Goal: Transaction & Acquisition: Purchase product/service

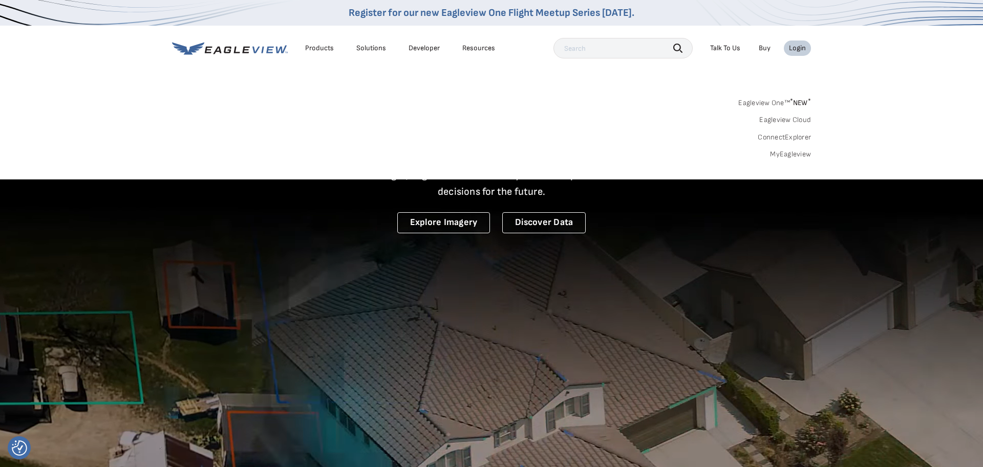
click at [797, 48] on div "Login" at bounding box center [797, 48] width 17 height 9
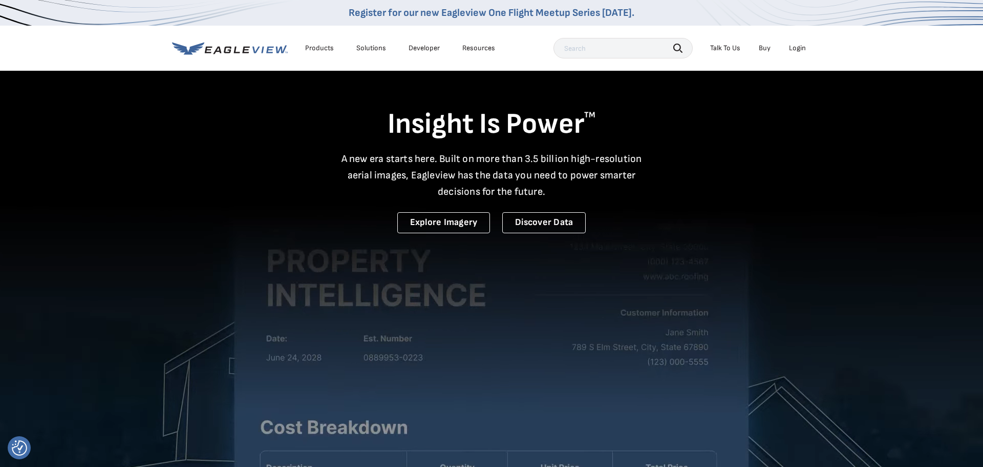
click at [797, 48] on div "Login" at bounding box center [797, 48] width 17 height 9
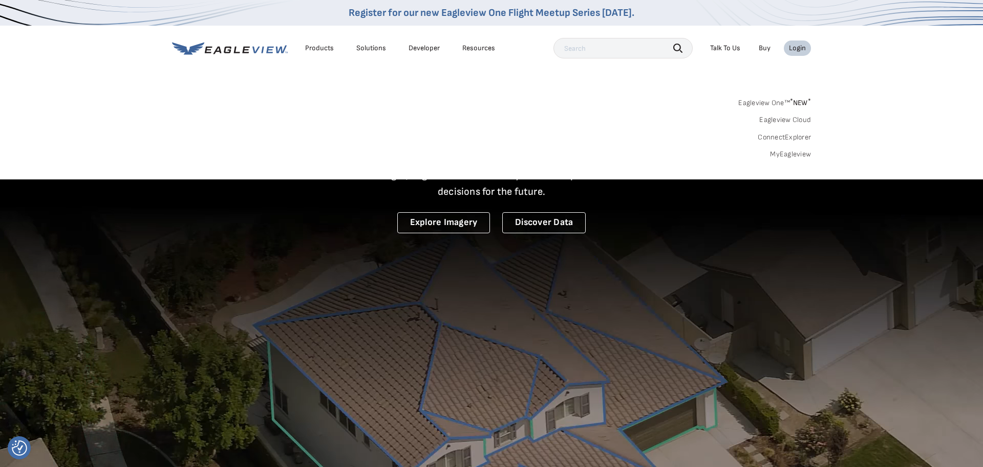
click at [801, 155] on link "MyEagleview" at bounding box center [790, 154] width 41 height 9
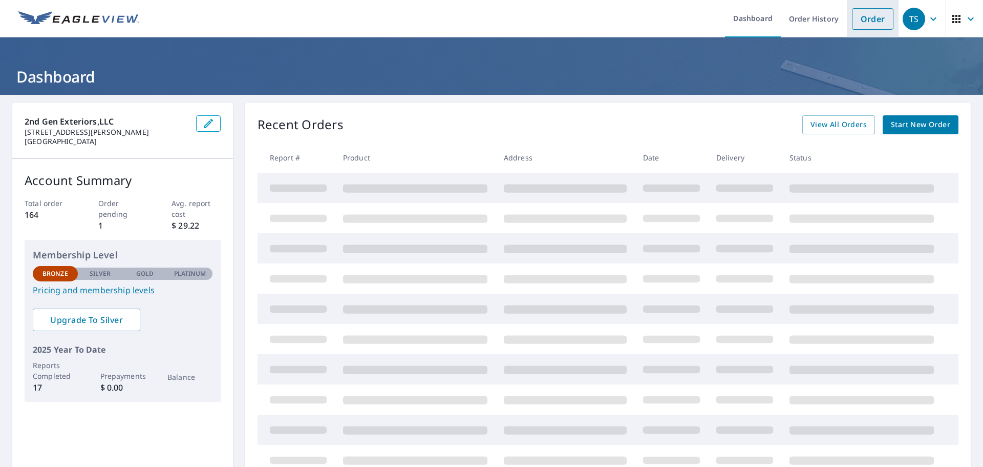
click at [862, 24] on link "Order" at bounding box center [872, 19] width 41 height 22
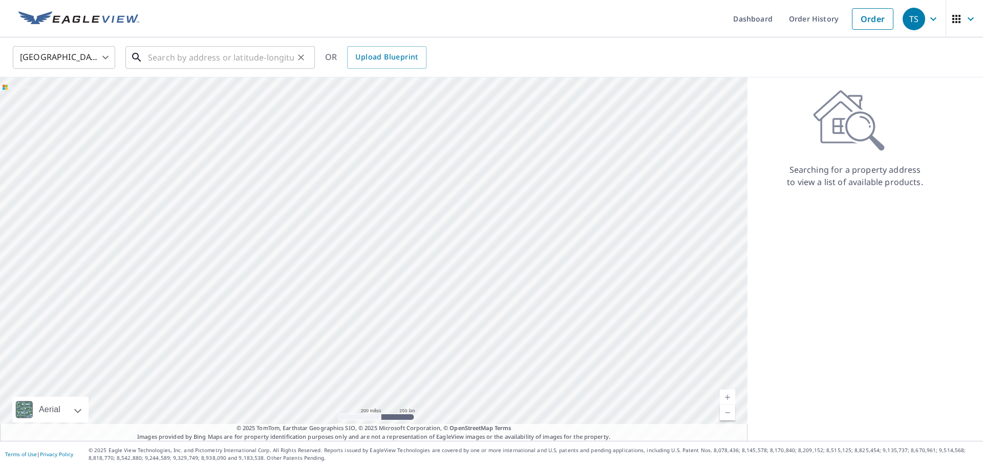
click at [250, 62] on input "text" at bounding box center [221, 57] width 146 height 29
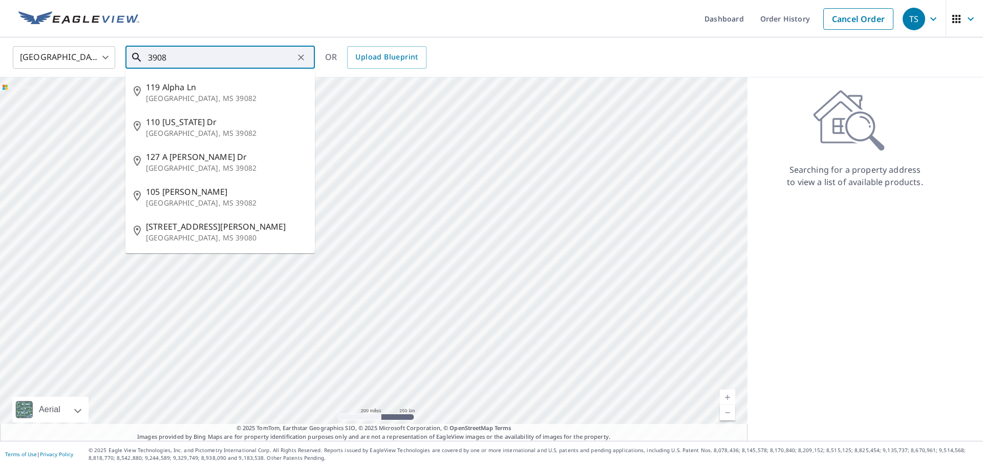
click at [237, 46] on input "3908" at bounding box center [221, 57] width 146 height 29
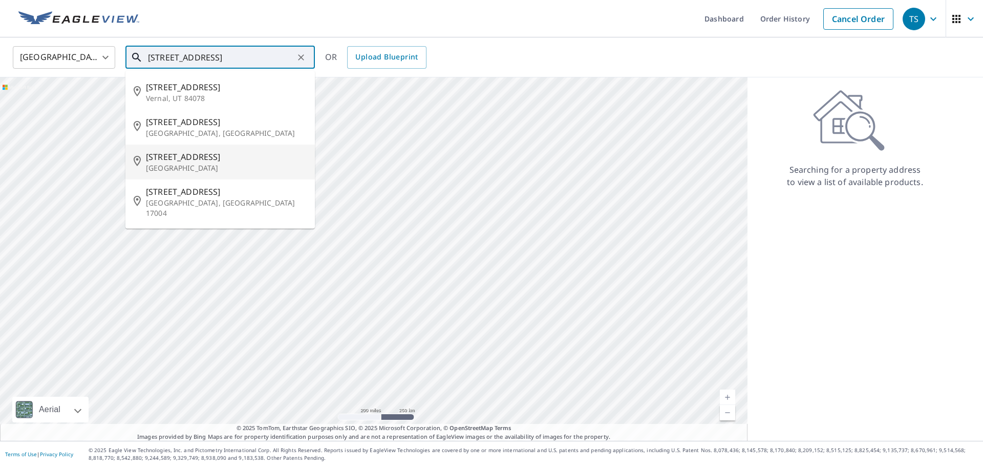
click at [196, 168] on p "[GEOGRAPHIC_DATA]" at bounding box center [226, 168] width 161 height 10
type input "[STREET_ADDRESS]"
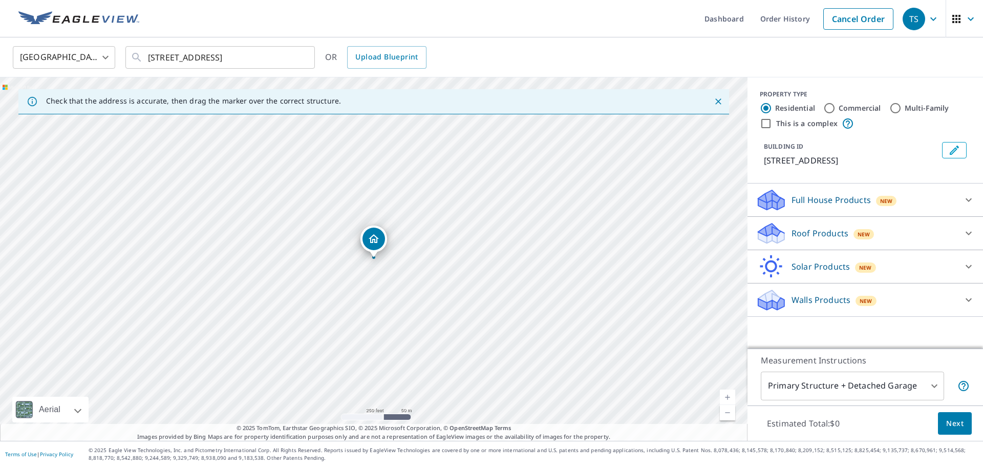
click at [814, 304] on p "Walls Products" at bounding box center [821, 299] width 59 height 12
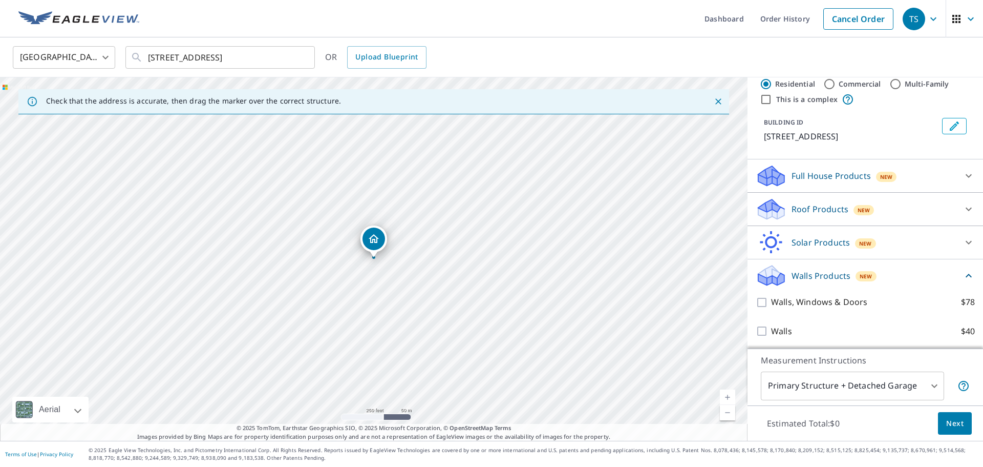
scroll to position [26, 0]
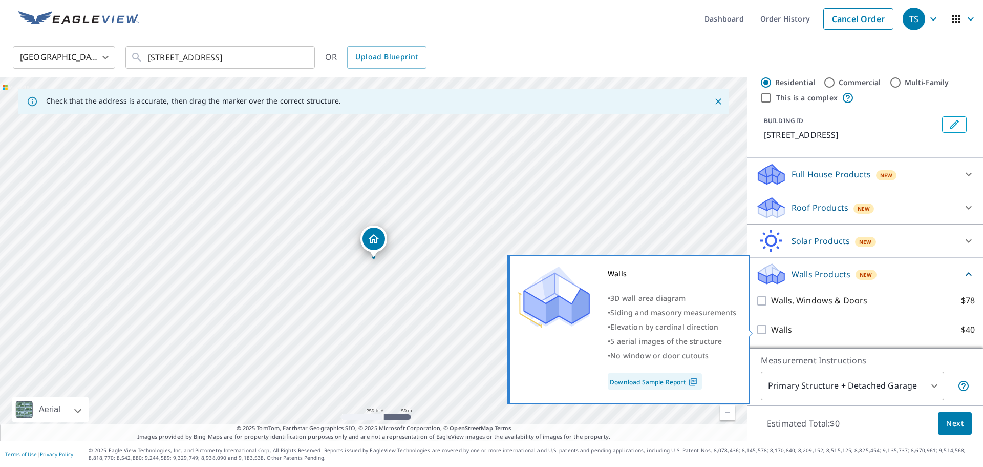
click at [762, 333] on input "Walls $40" at bounding box center [763, 329] width 15 height 12
checkbox input "true"
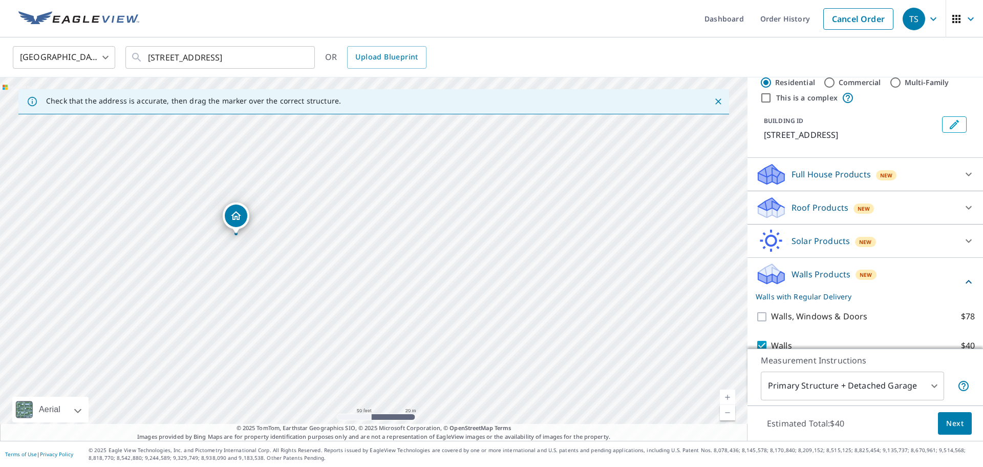
drag, startPoint x: 449, startPoint y: 307, endPoint x: 235, endPoint y: 224, distance: 230.0
click at [957, 427] on span "Next" at bounding box center [954, 423] width 17 height 13
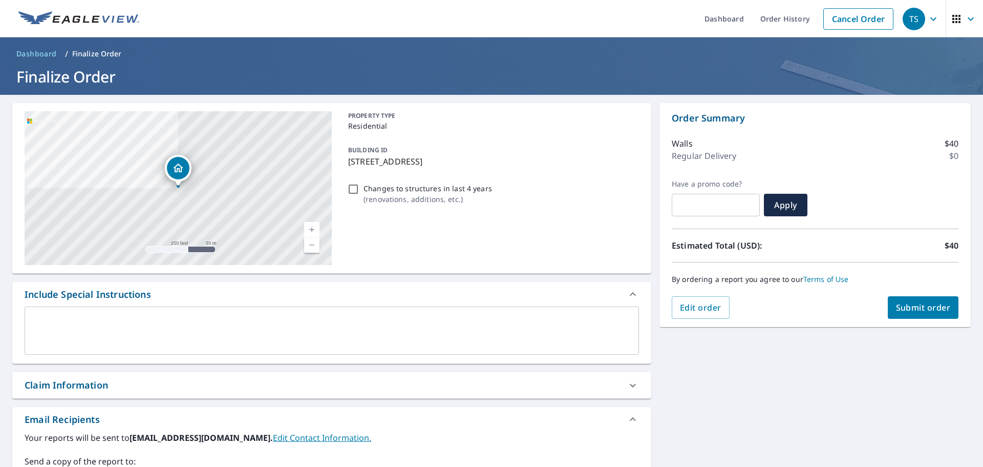
click at [912, 310] on span "Submit order" at bounding box center [923, 307] width 55 height 11
